Goal: Transaction & Acquisition: Book appointment/travel/reservation

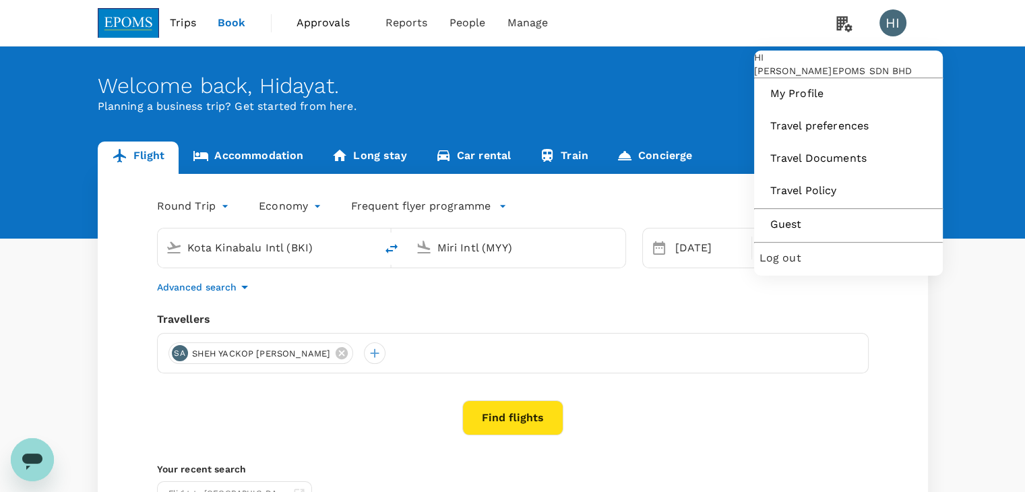
click at [821, 266] on span "Log out" at bounding box center [848, 258] width 178 height 16
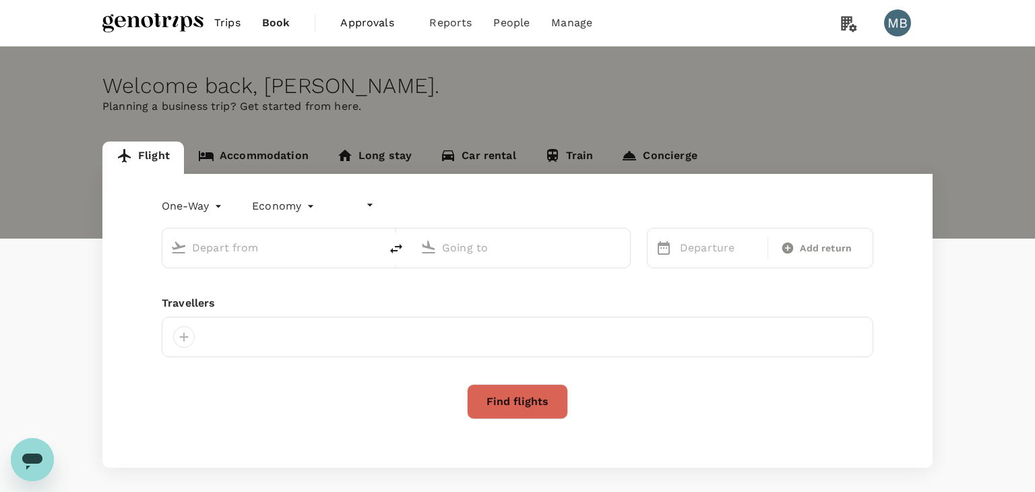
type input "undefined, undefined (any)"
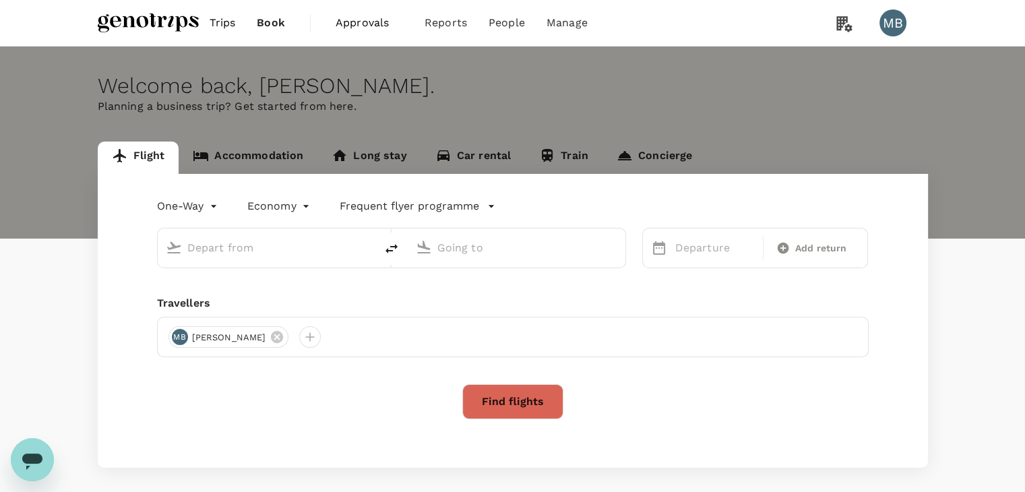
type input "roundtrip"
type input "Kuala Lumpur Intl ([GEOGRAPHIC_DATA])"
type input "Abu Dhabi Intl (AUH)"
